Goal: Information Seeking & Learning: Understand process/instructions

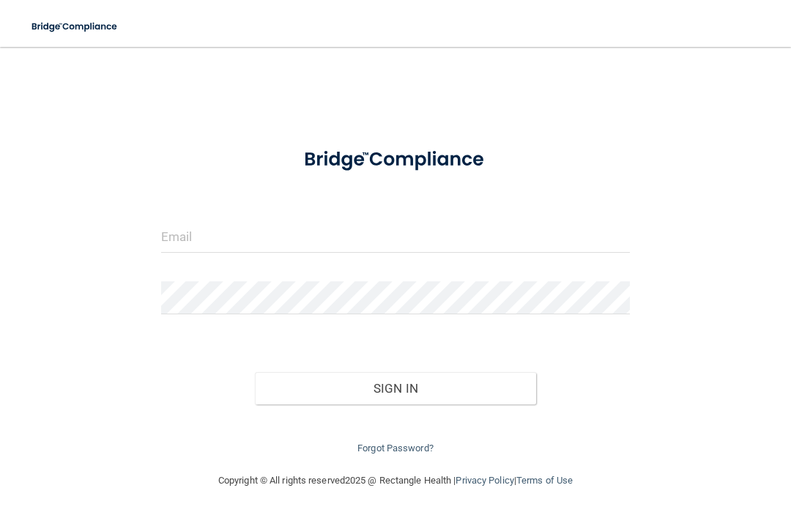
type input "m"
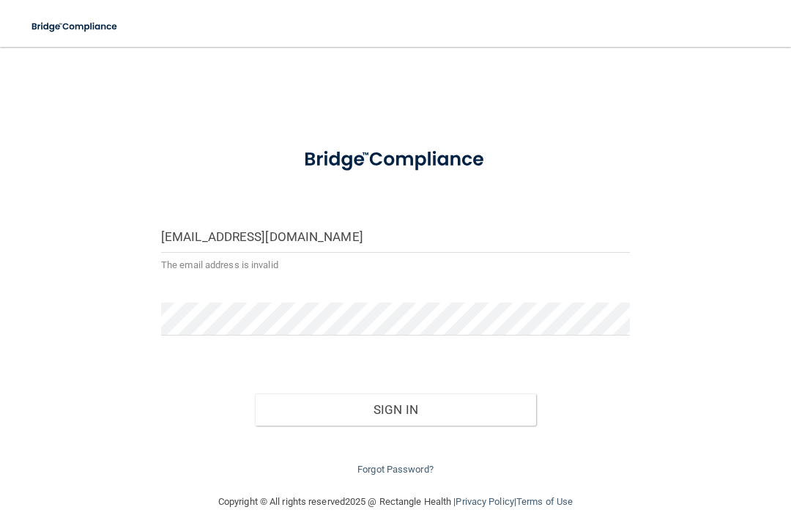
type input "[EMAIL_ADDRESS][DOMAIN_NAME]"
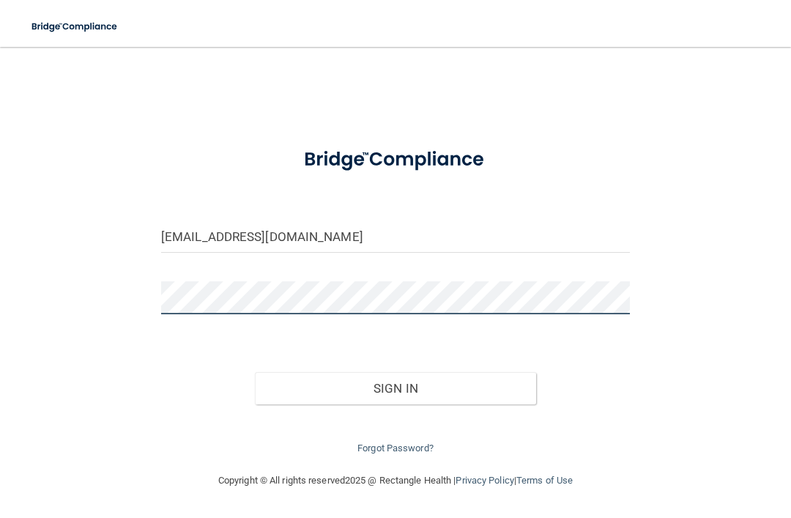
click at [396, 385] on button "Sign In" at bounding box center [395, 388] width 281 height 32
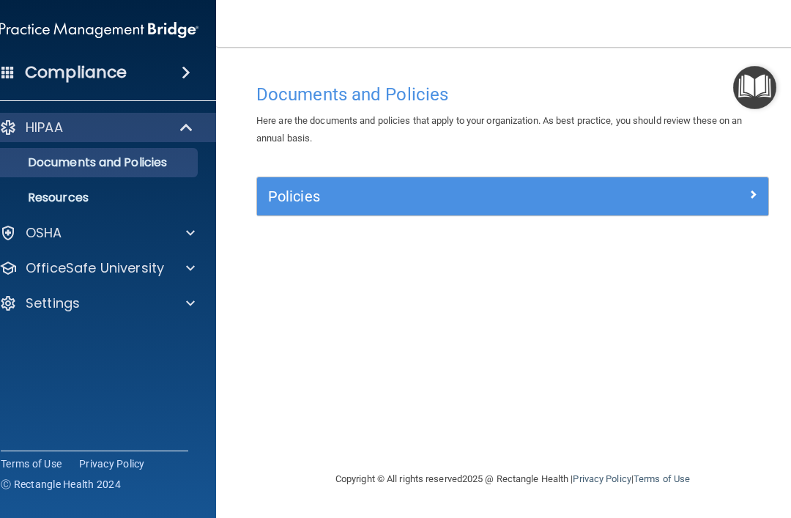
click at [171, 268] on div at bounding box center [188, 268] width 37 height 18
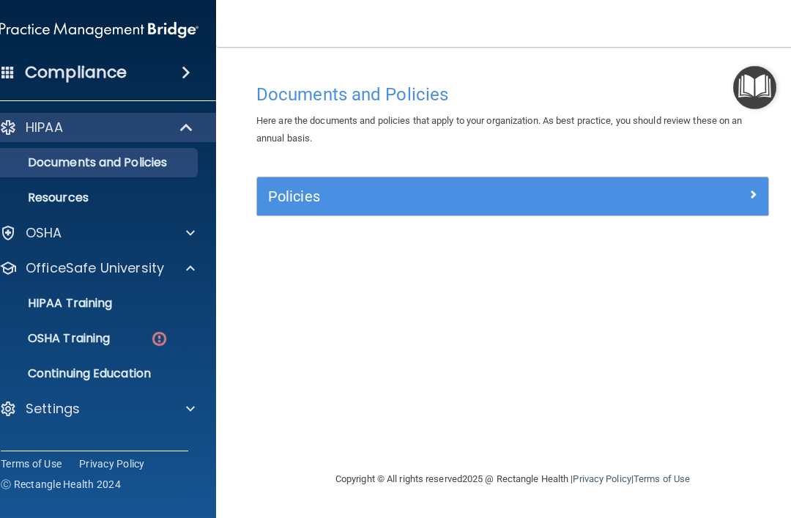
click at [132, 341] on div "OSHA Training" at bounding box center [91, 338] width 200 height 15
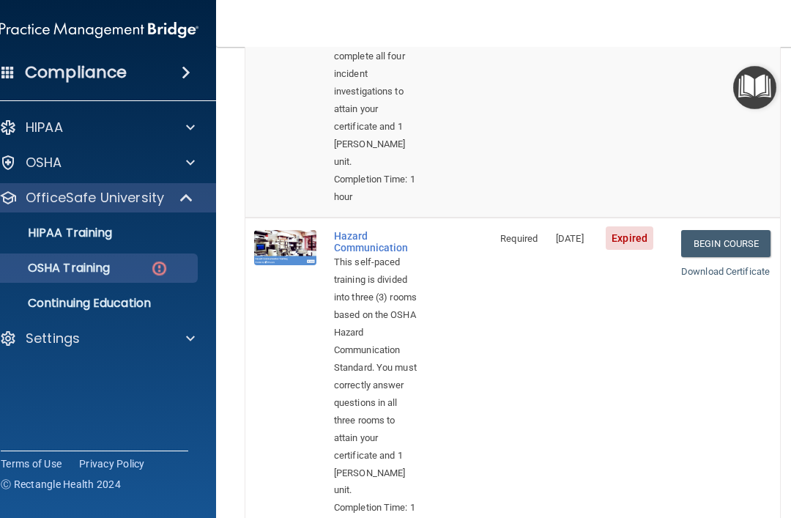
scroll to position [366, 0]
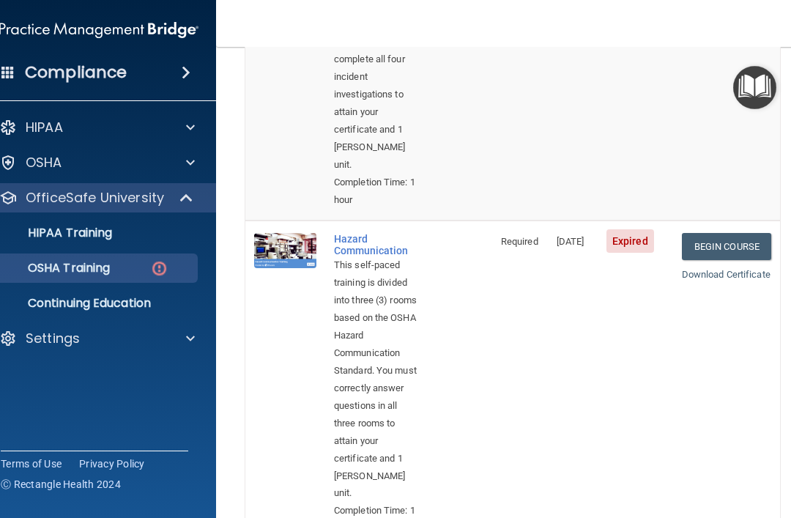
click at [760, 235] on link "Begin Course" at bounding box center [726, 246] width 89 height 27
